Goal: Task Accomplishment & Management: Manage account settings

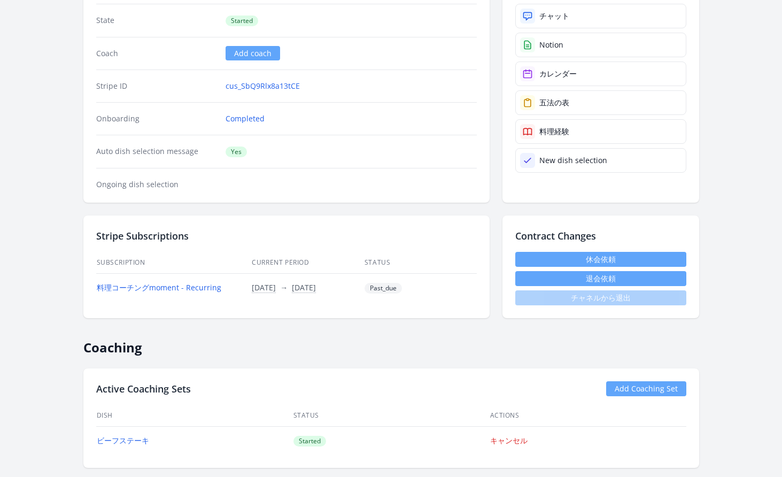
scroll to position [221, 0]
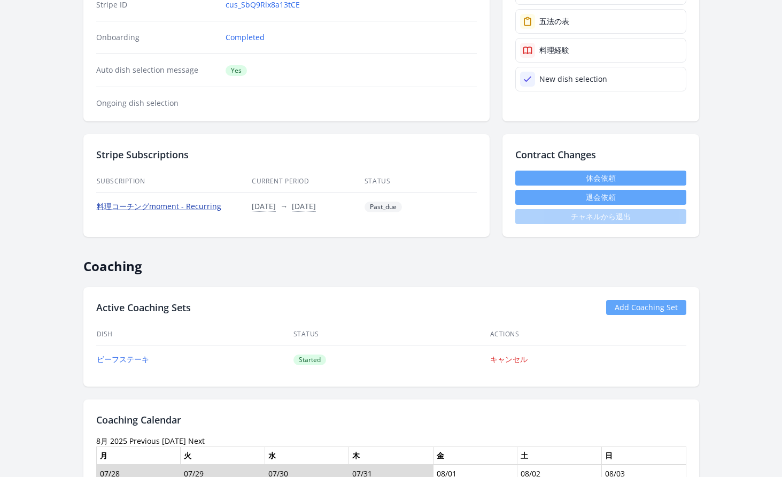
click at [205, 206] on link "料理コーチングmoment - Recurring" at bounding box center [159, 206] width 124 height 10
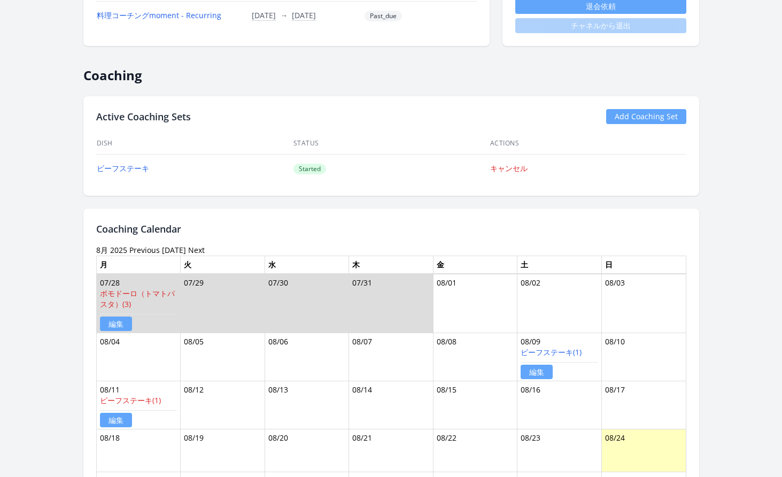
scroll to position [497, 0]
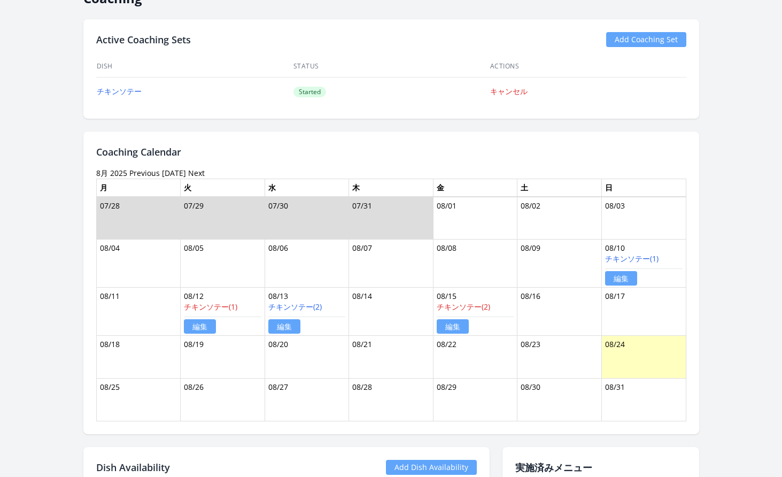
scroll to position [565, 0]
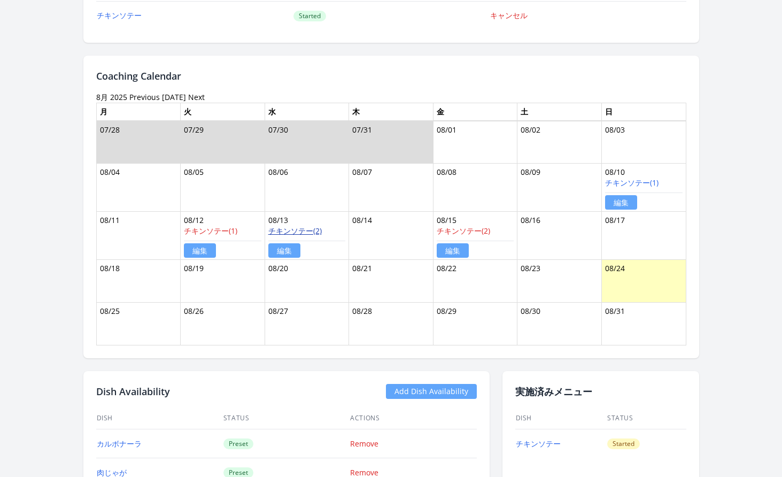
click at [296, 229] on link "チキンソテー(2)" at bounding box center [294, 230] width 53 height 10
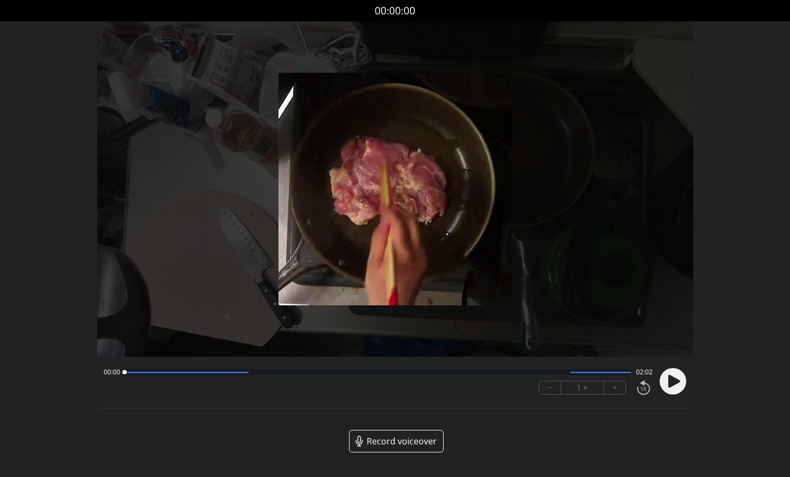
click at [669, 378] on icon at bounding box center [674, 380] width 12 height 13
click at [610, 385] on button "+" at bounding box center [614, 387] width 21 height 13
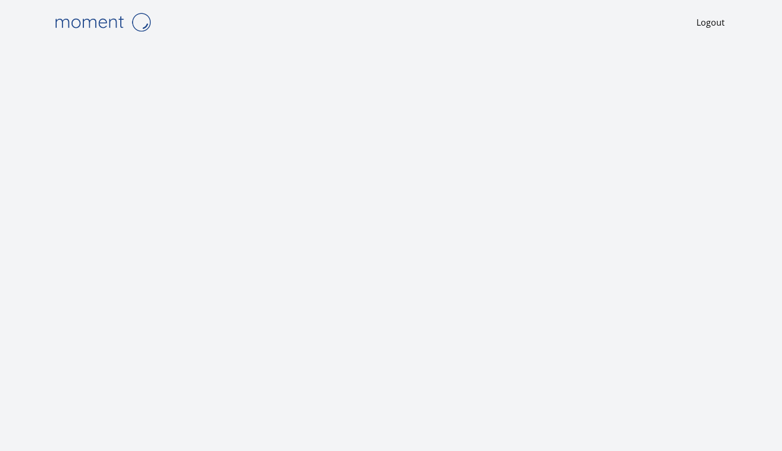
click at [220, 56] on div at bounding box center [391, 275] width 684 height 463
